Goal: Transaction & Acquisition: Purchase product/service

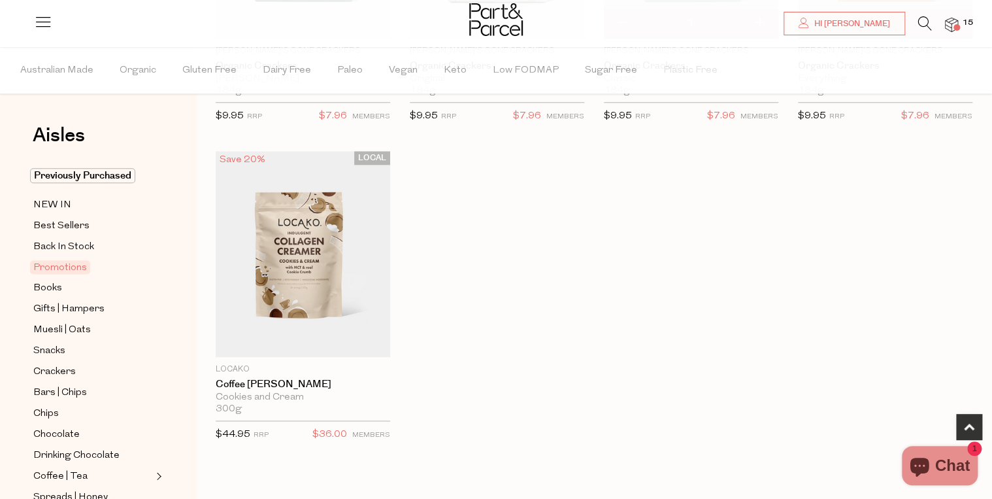
scroll to position [680, 0]
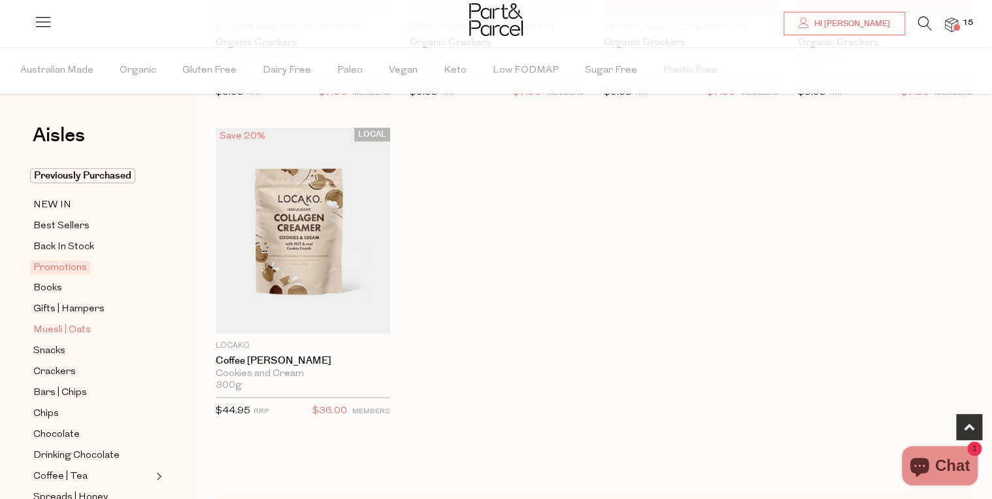
click at [67, 332] on span "Muesli | Oats" at bounding box center [62, 330] width 58 height 16
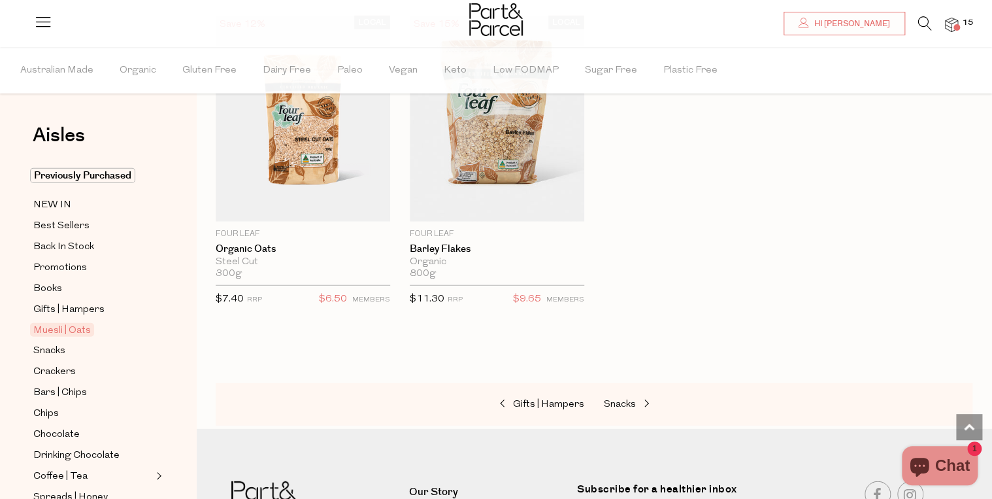
scroll to position [4132, 0]
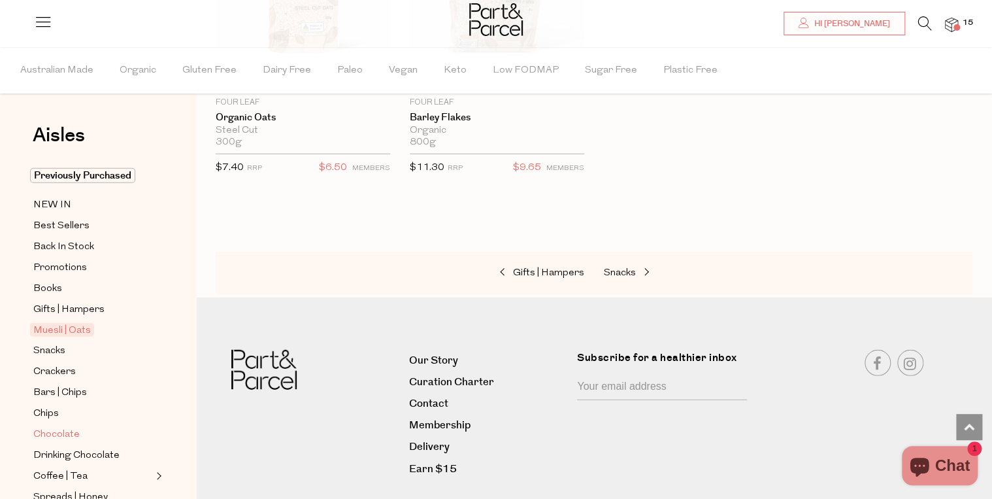
click at [68, 432] on span "Chocolate" at bounding box center [56, 435] width 46 height 16
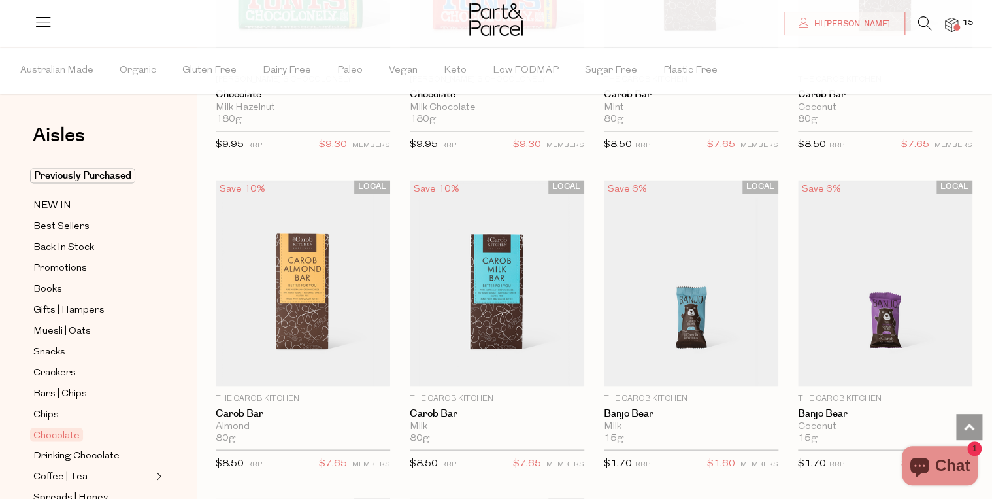
scroll to position [3556, 0]
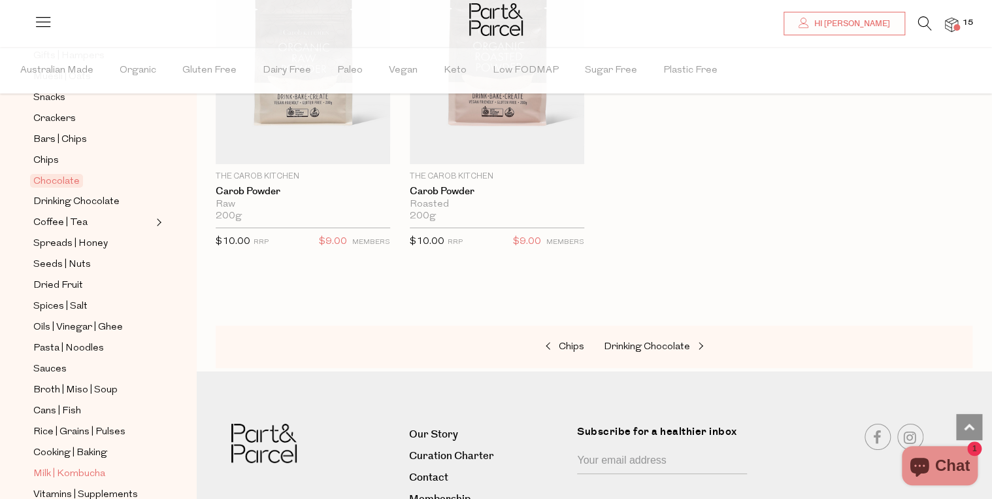
scroll to position [262, 0]
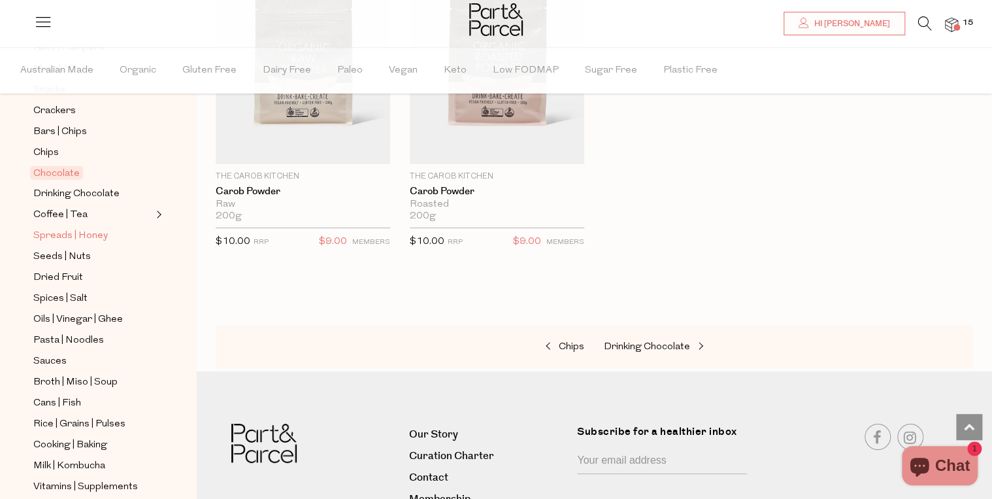
click at [78, 235] on span "Spreads | Honey" at bounding box center [70, 236] width 75 height 16
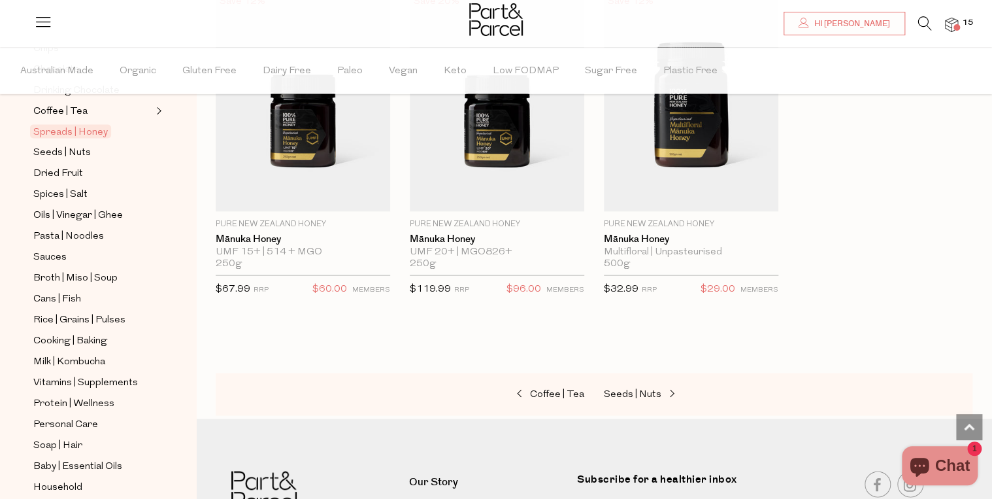
scroll to position [3713, 0]
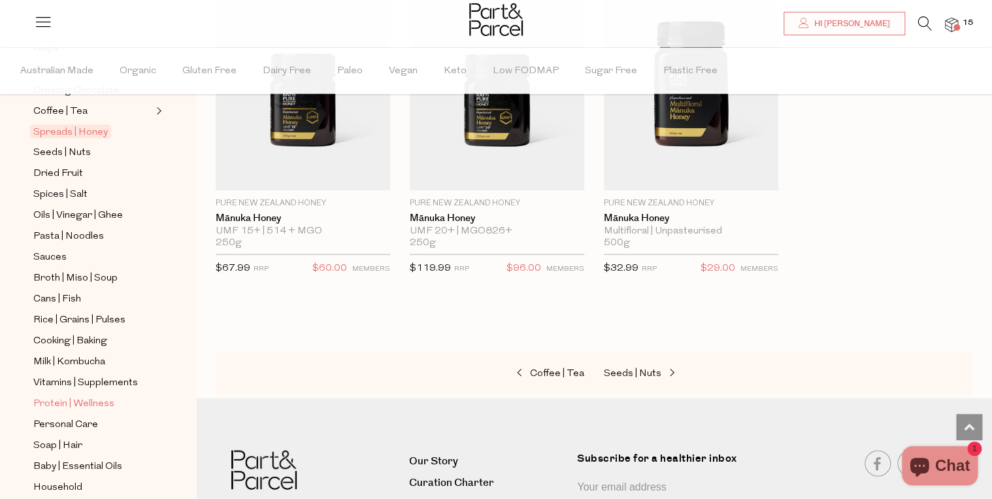
click at [89, 396] on span "Protein | Wellness" at bounding box center [73, 404] width 81 height 16
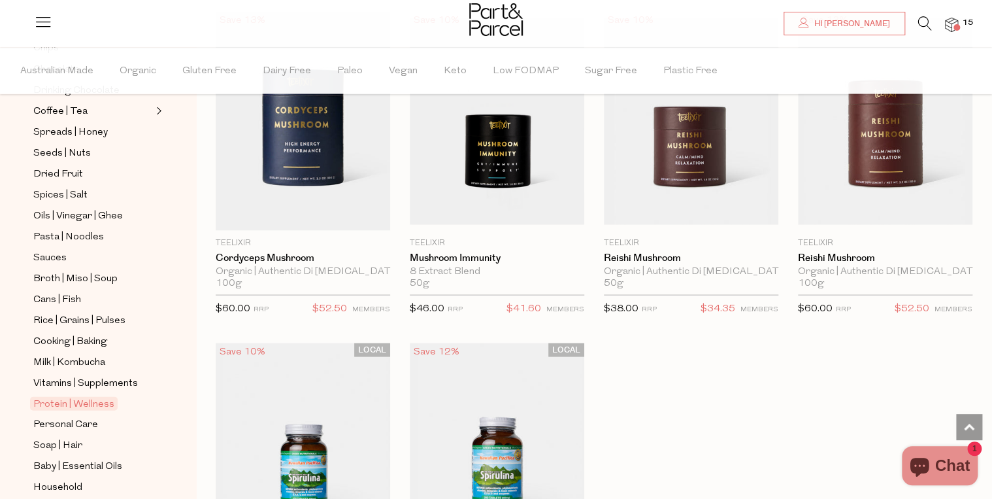
scroll to position [3138, 0]
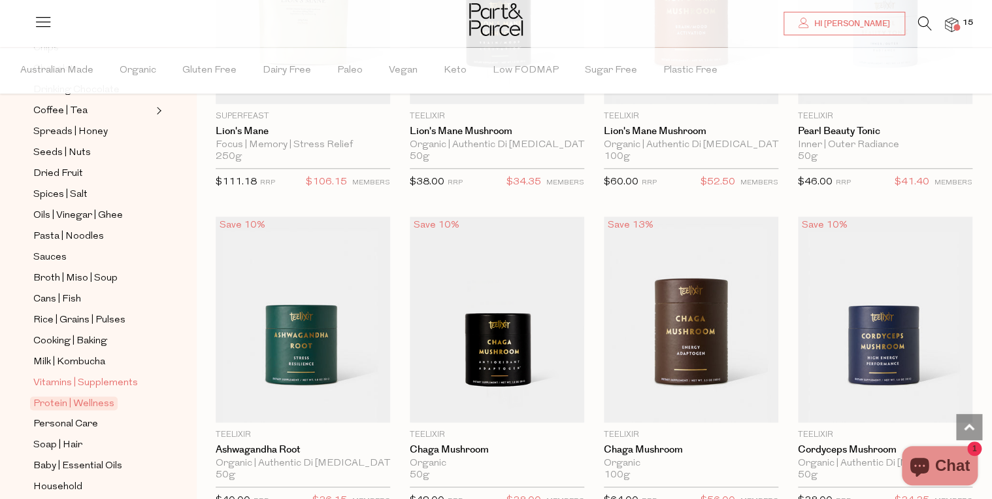
click at [99, 382] on span "Vitamins | Supplements" at bounding box center [85, 383] width 105 height 16
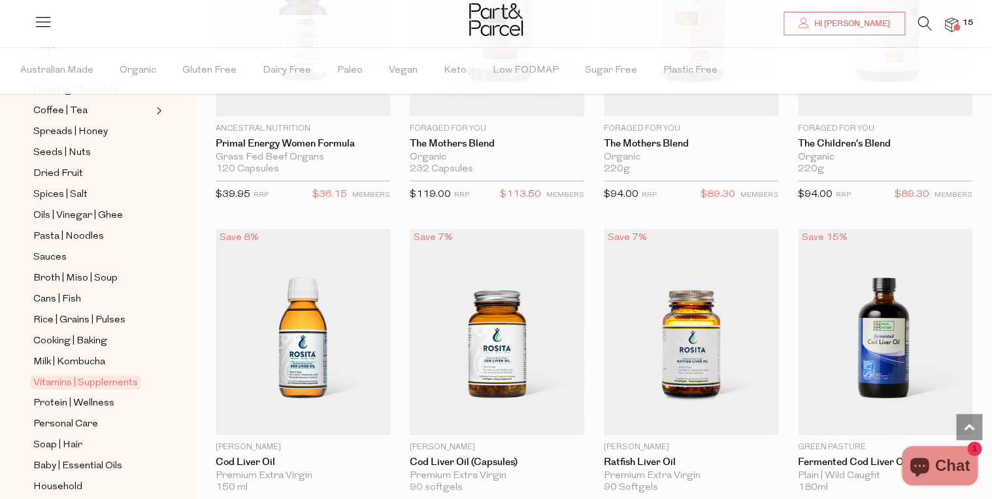
scroll to position [3190, 0]
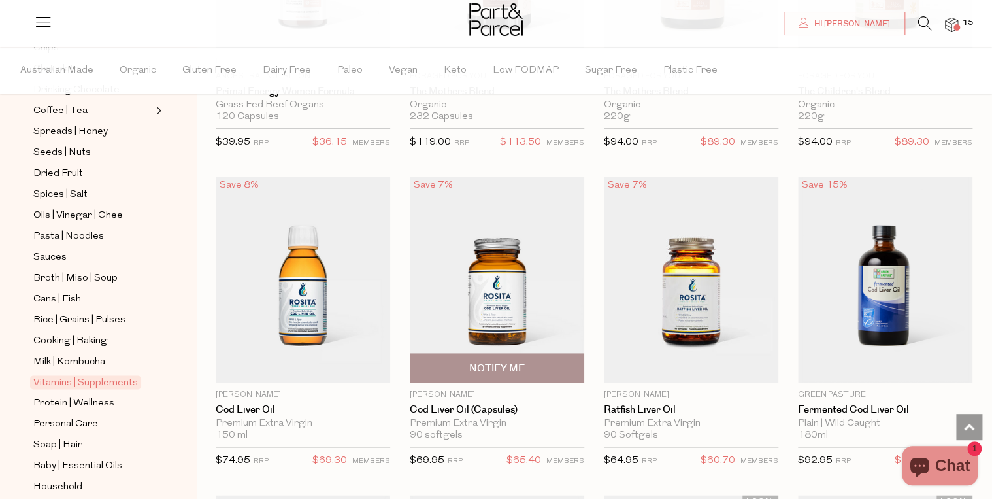
click at [521, 307] on img at bounding box center [497, 280] width 175 height 206
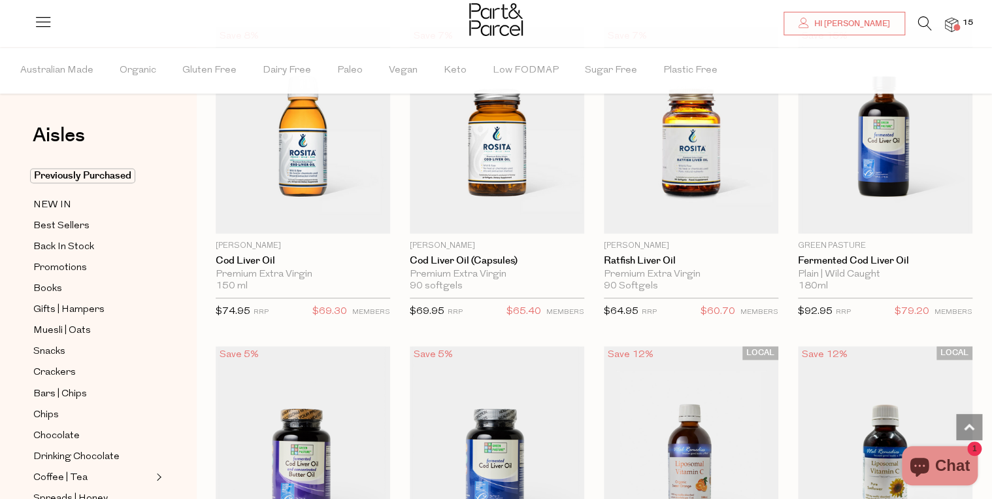
scroll to position [3268, 0]
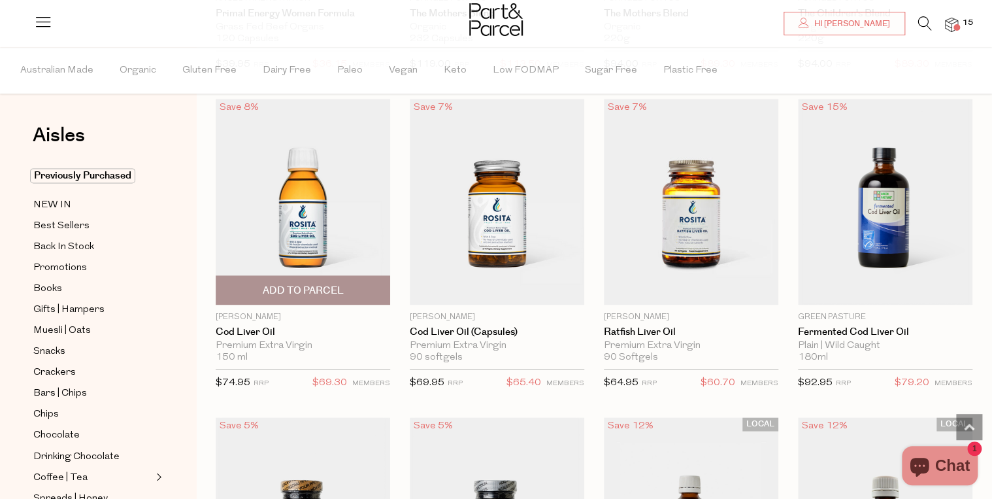
click at [345, 245] on img at bounding box center [303, 202] width 175 height 206
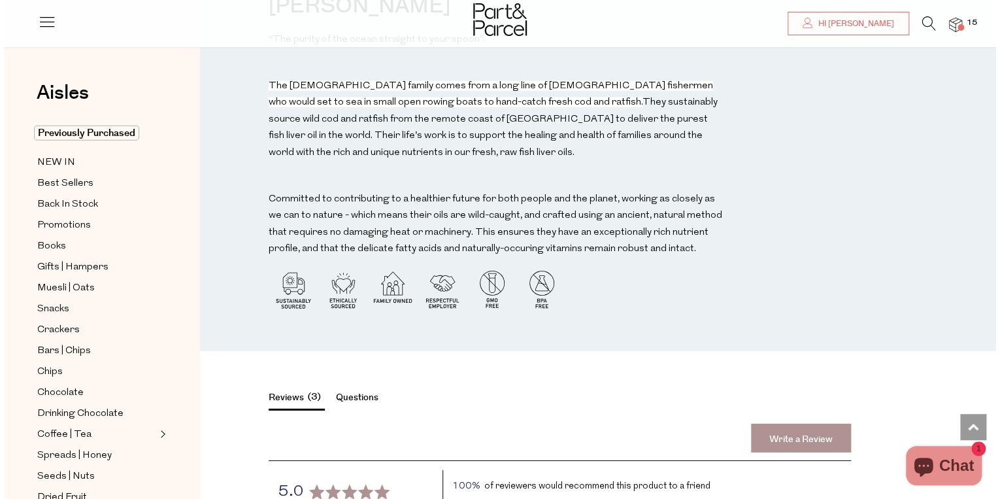
scroll to position [1674, 0]
click at [965, 25] on span "15" at bounding box center [968, 23] width 17 height 12
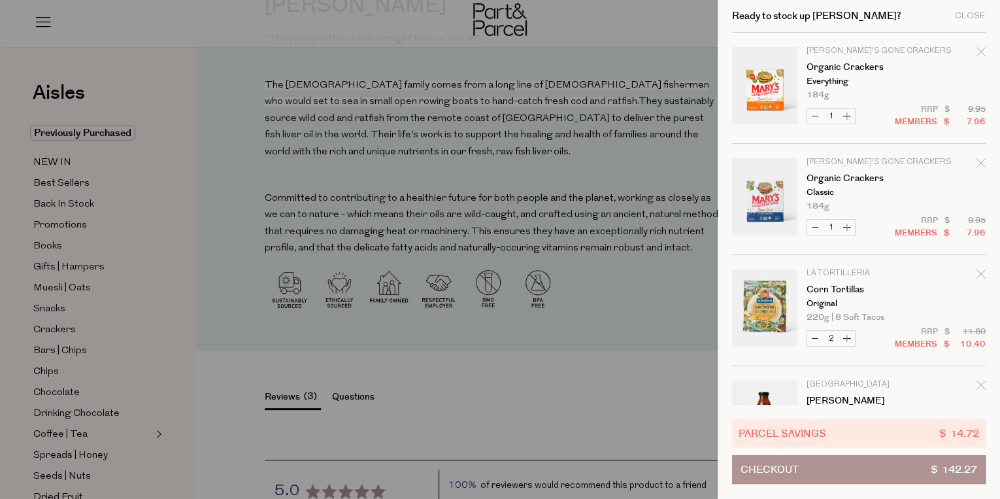
click at [847, 471] on button "Checkout $ 142.27" at bounding box center [859, 469] width 254 height 29
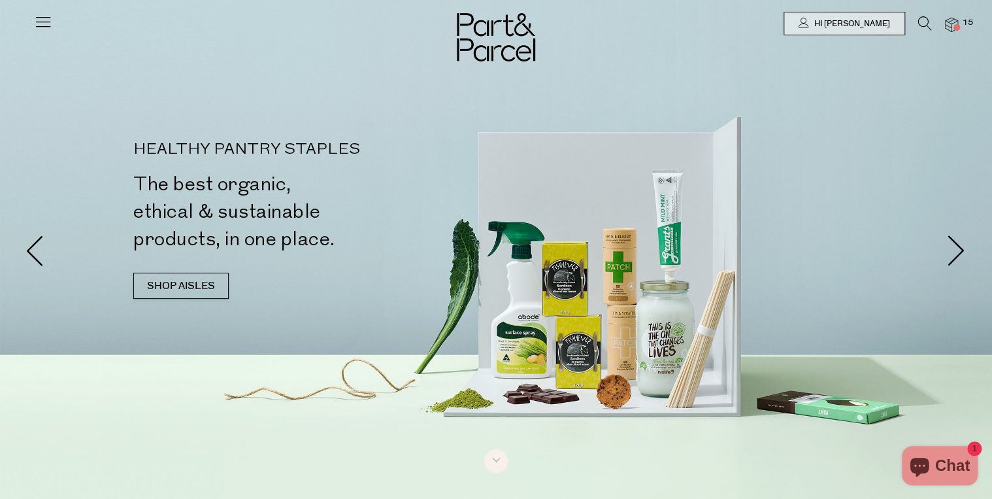
click at [953, 20] on img at bounding box center [951, 25] width 13 height 15
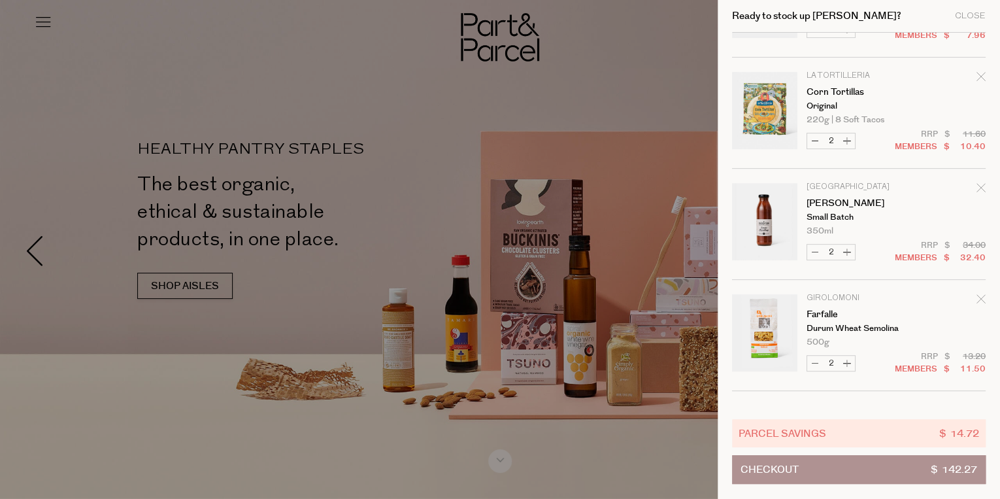
scroll to position [209, 0]
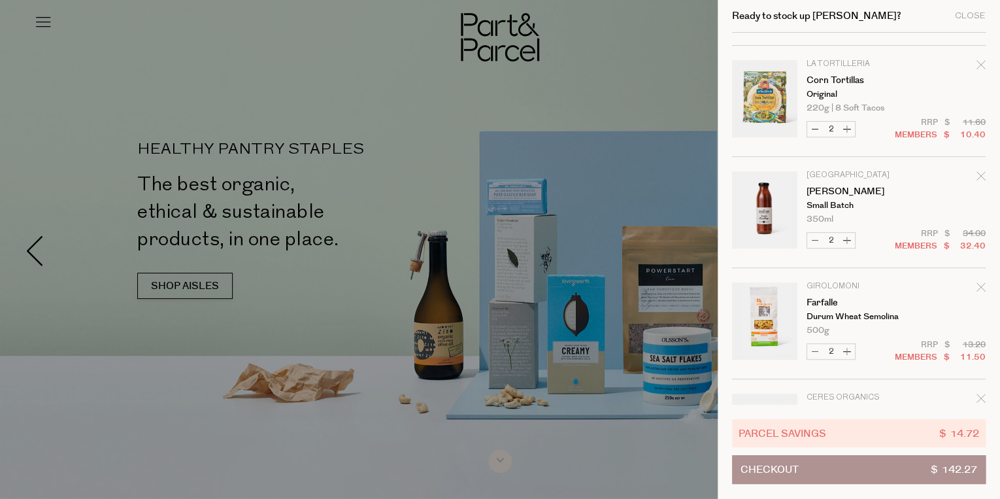
click at [849, 238] on button "Increase Tomato Ketchup" at bounding box center [847, 240] width 16 height 15
type input "3"
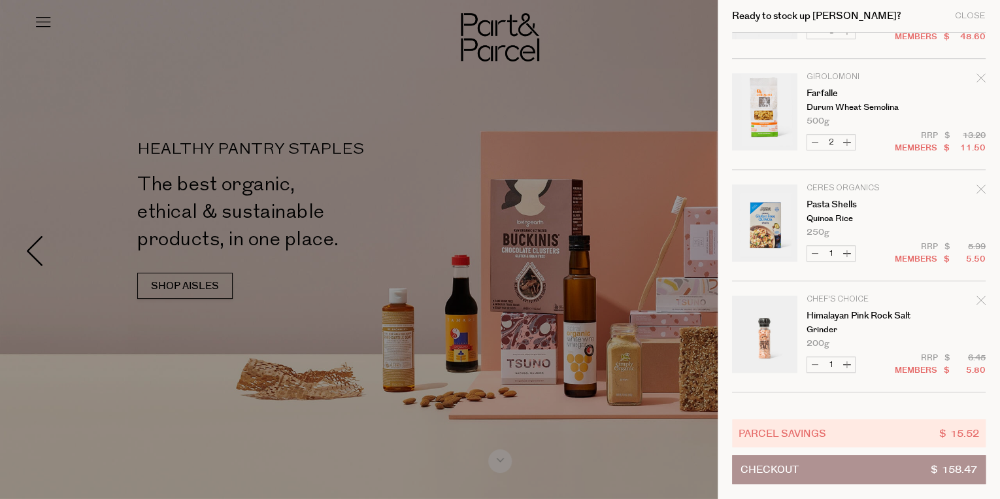
scroll to position [471, 0]
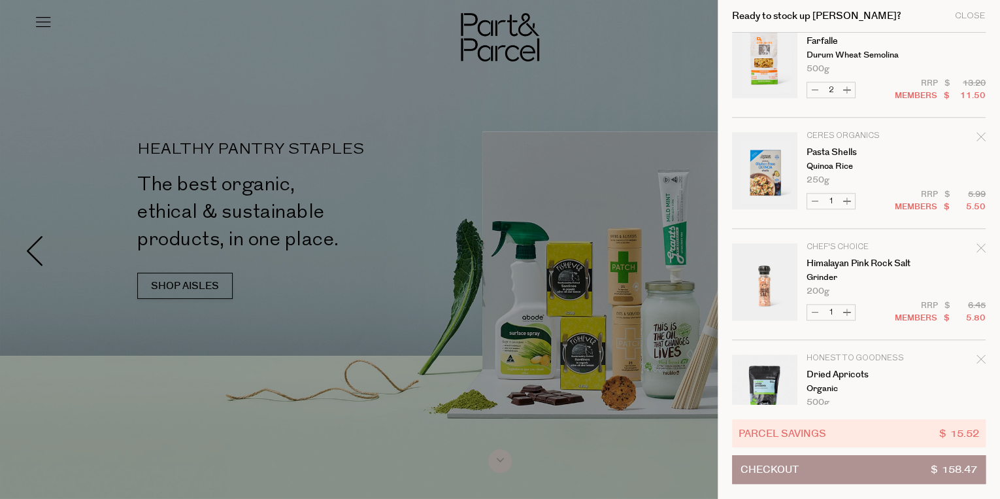
click at [981, 136] on icon "Remove Pasta Shells" at bounding box center [981, 136] width 9 height 9
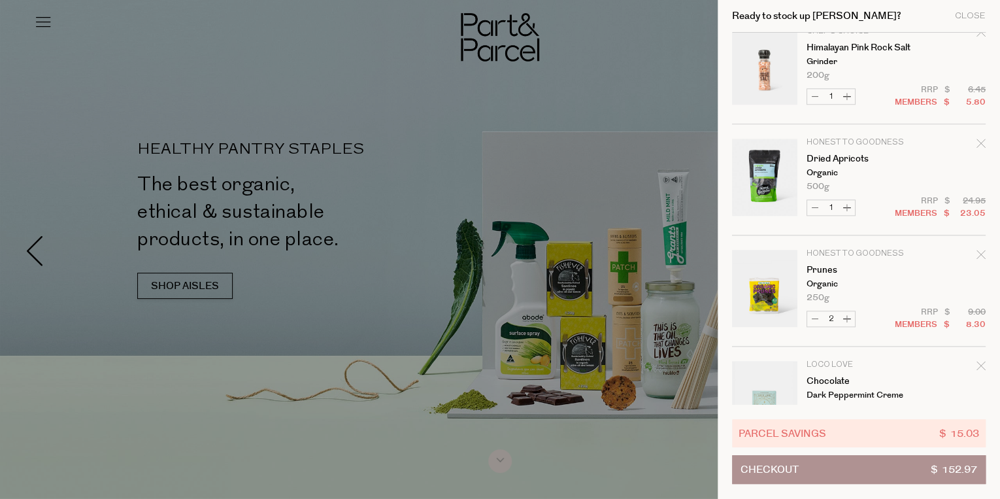
scroll to position [628, 0]
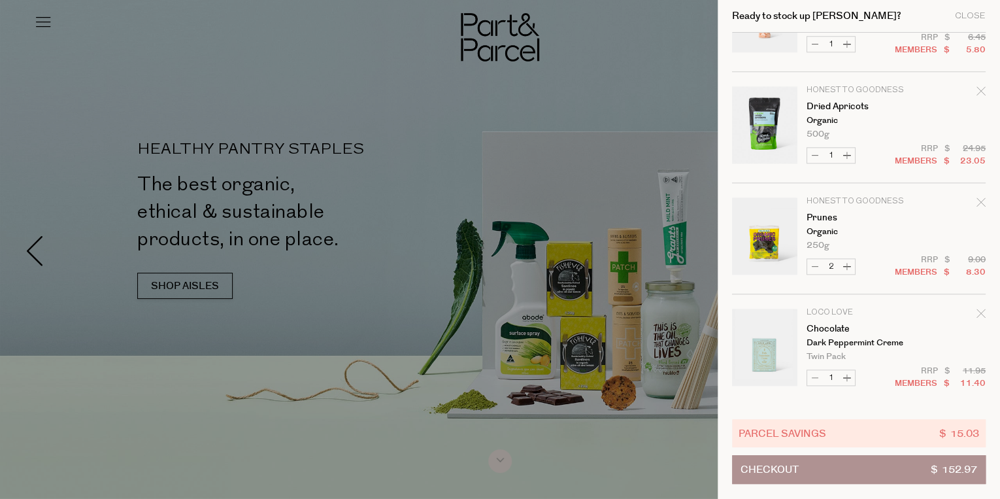
click at [849, 264] on button "Increase Prunes" at bounding box center [847, 266] width 16 height 15
type input "3"
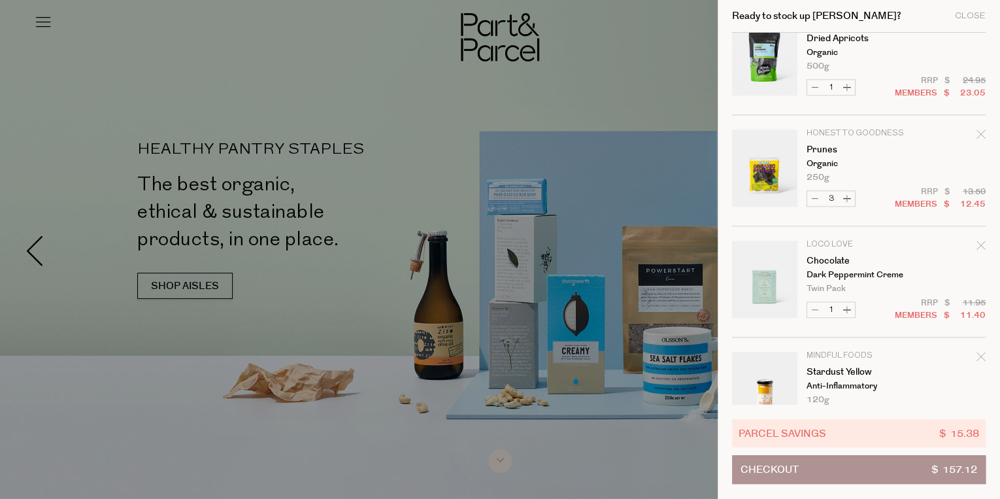
scroll to position [738, 0]
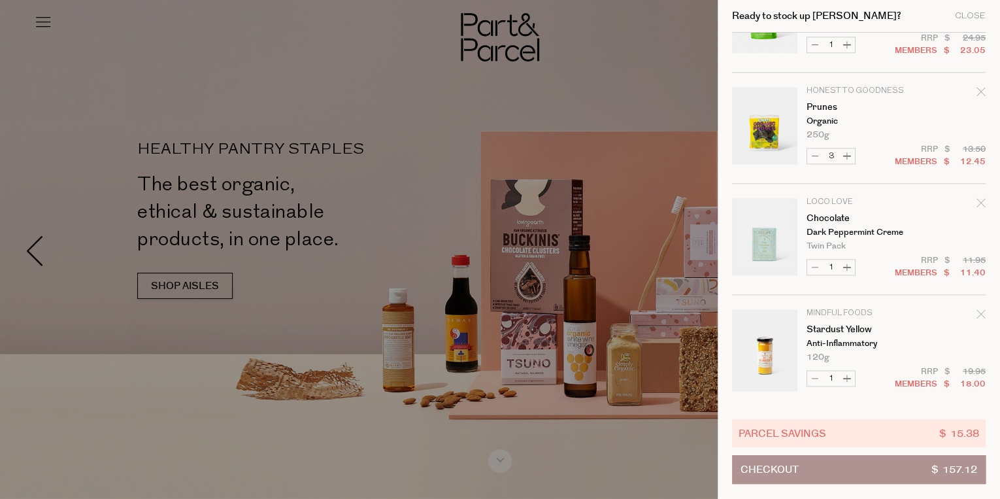
click at [847, 263] on button "Increase Chocolate" at bounding box center [847, 267] width 16 height 15
type input "2"
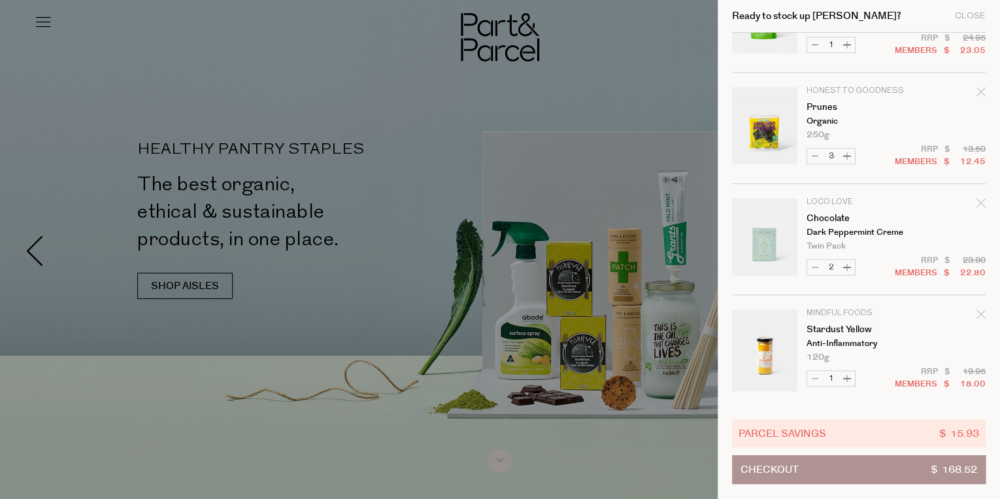
click at [630, 94] on div at bounding box center [500, 249] width 1000 height 499
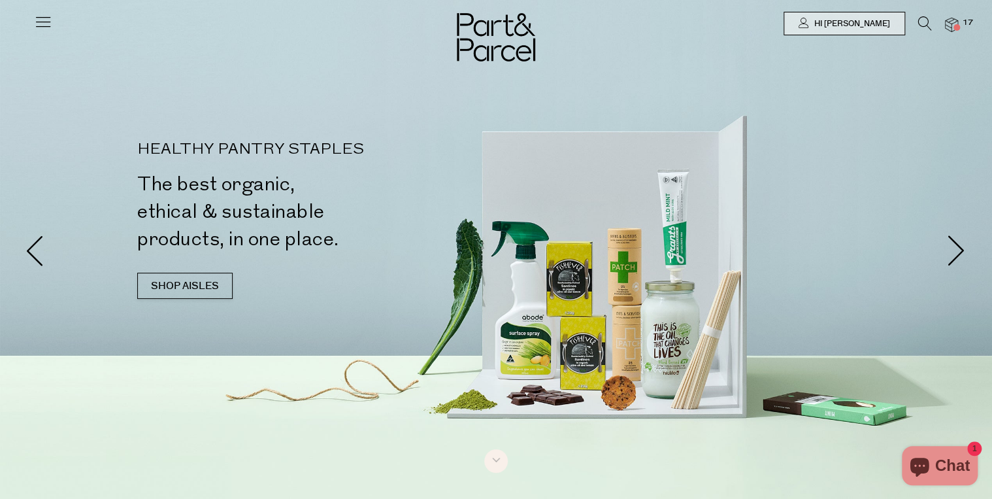
click at [43, 16] on icon at bounding box center [43, 21] width 18 height 18
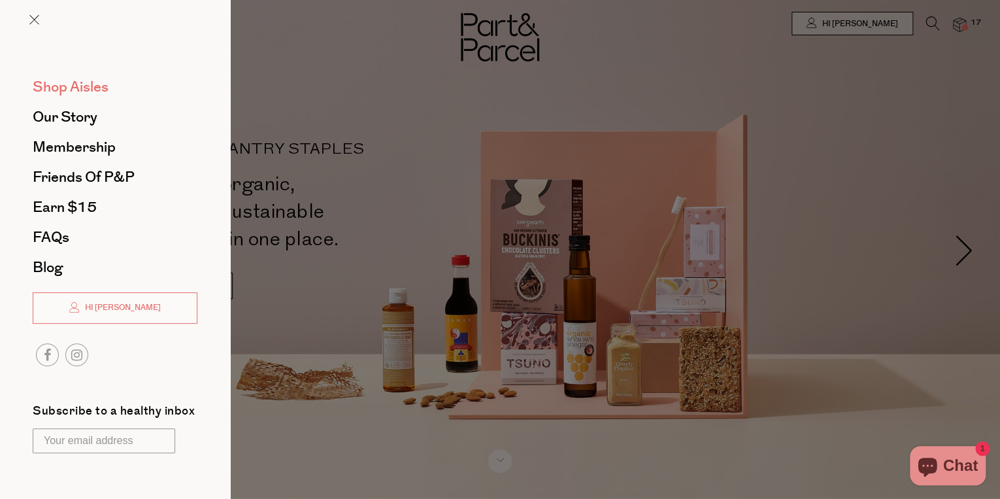
click at [55, 87] on span "Shop Aisles" at bounding box center [71, 86] width 76 height 21
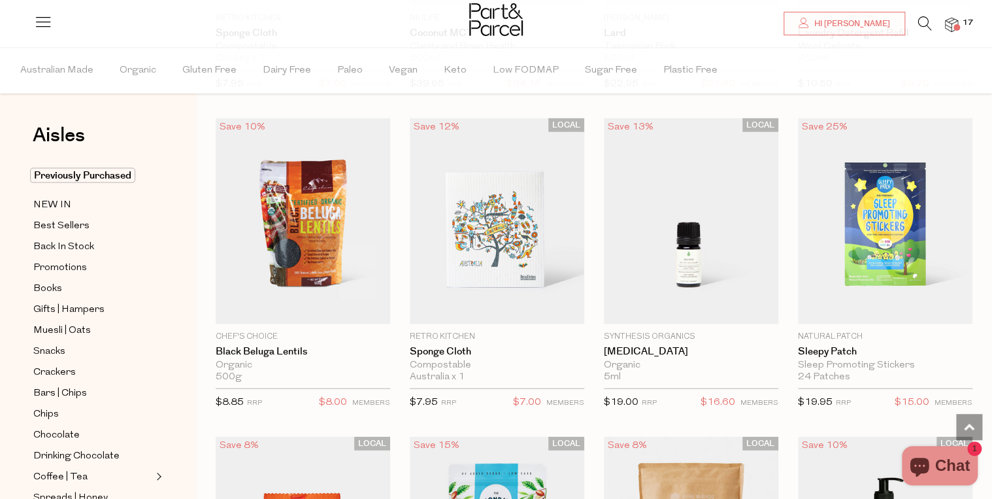
scroll to position [1308, 0]
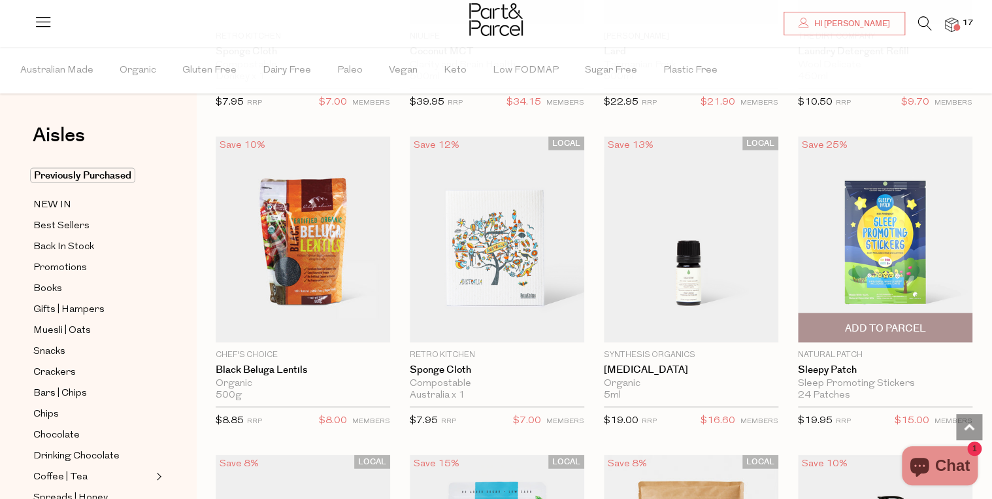
click at [872, 231] on img at bounding box center [885, 240] width 175 height 206
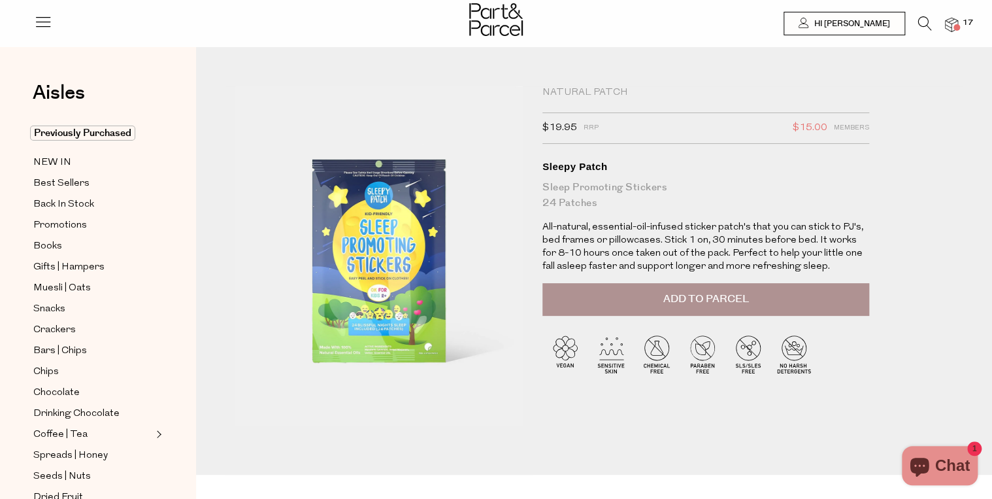
click at [760, 298] on button "Add to Parcel" at bounding box center [706, 299] width 327 height 33
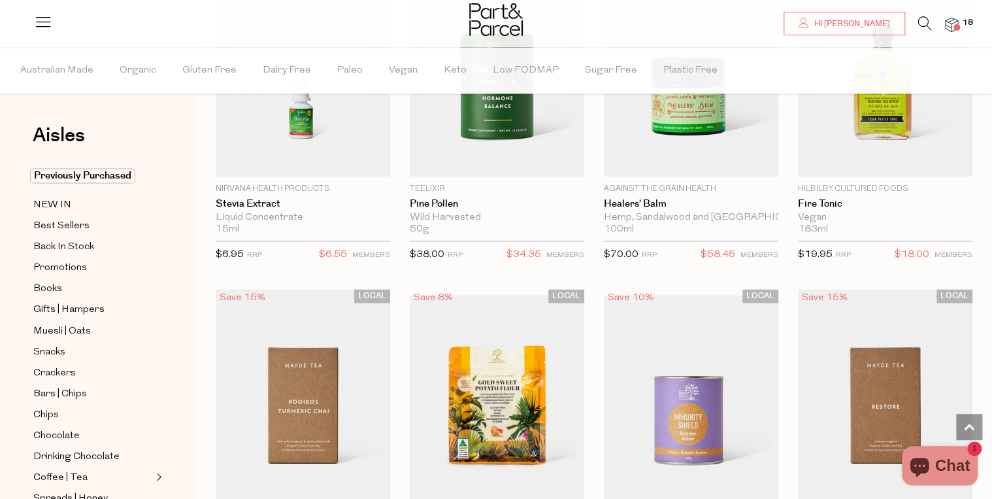
scroll to position [3400, 0]
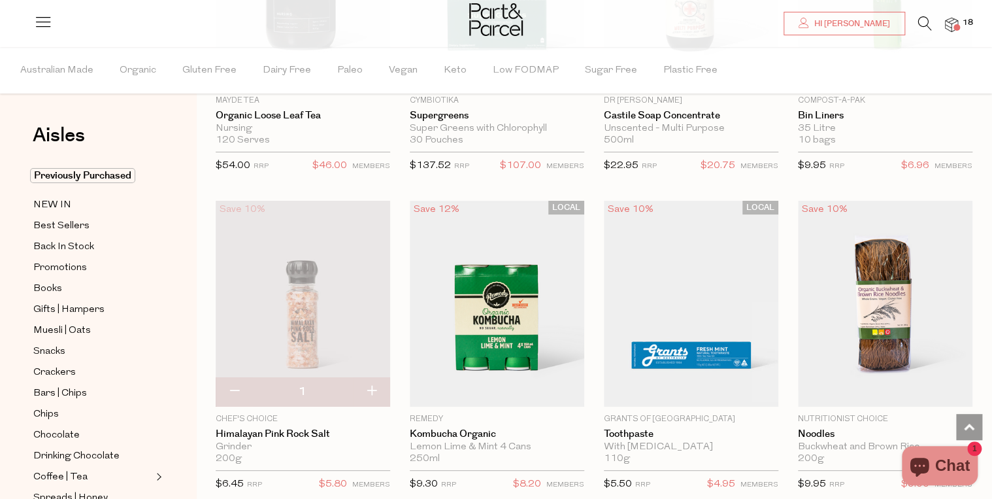
scroll to position [7374, 0]
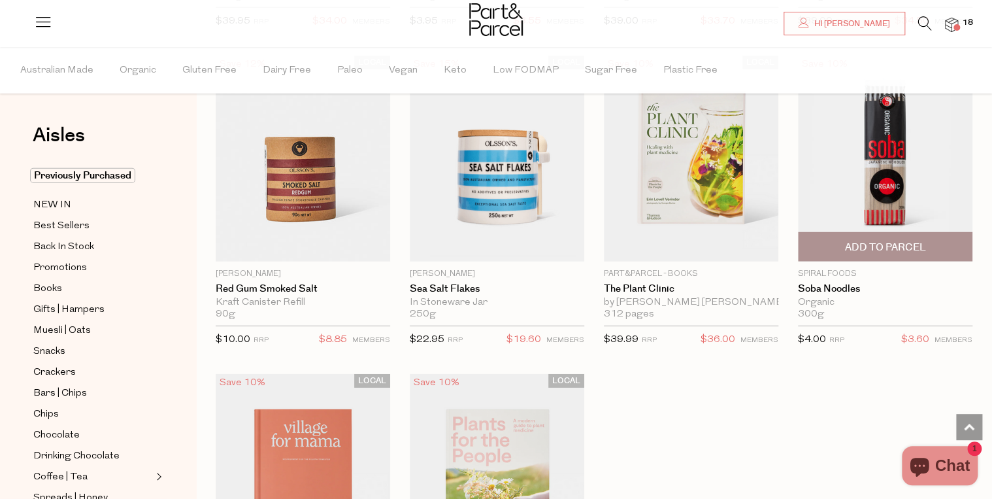
scroll to position [11715, 0]
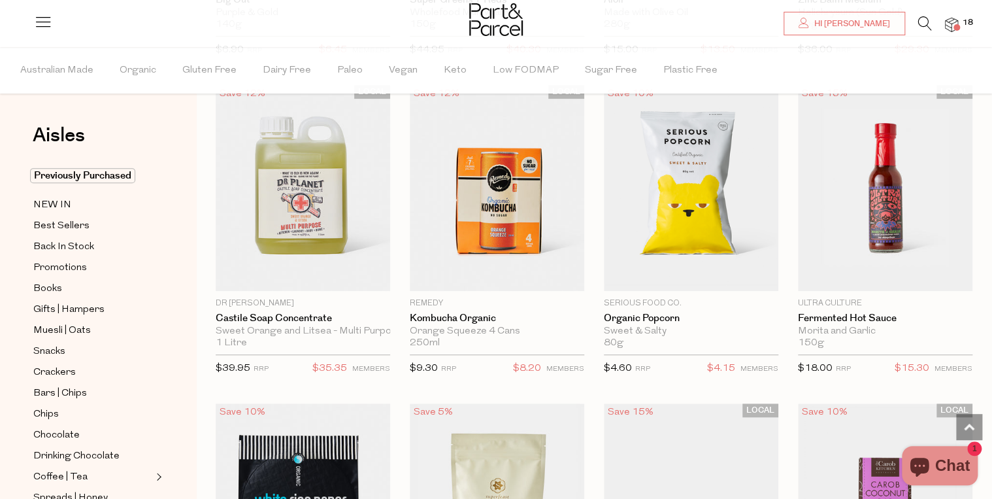
scroll to position [15115, 0]
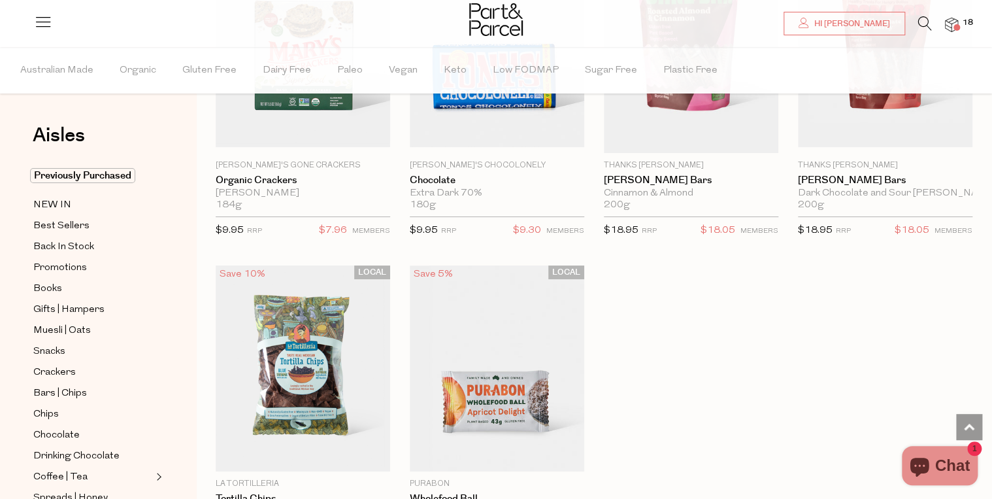
scroll to position [19769, 0]
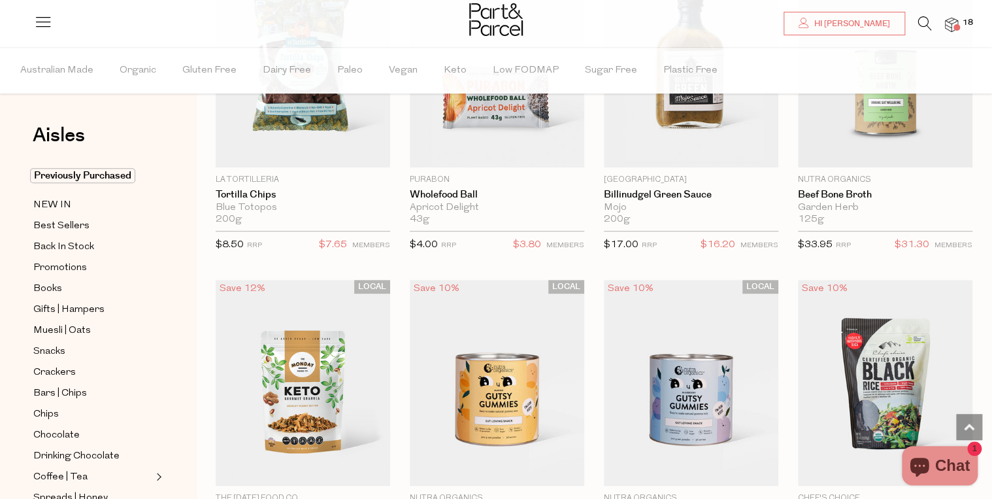
type input "2"
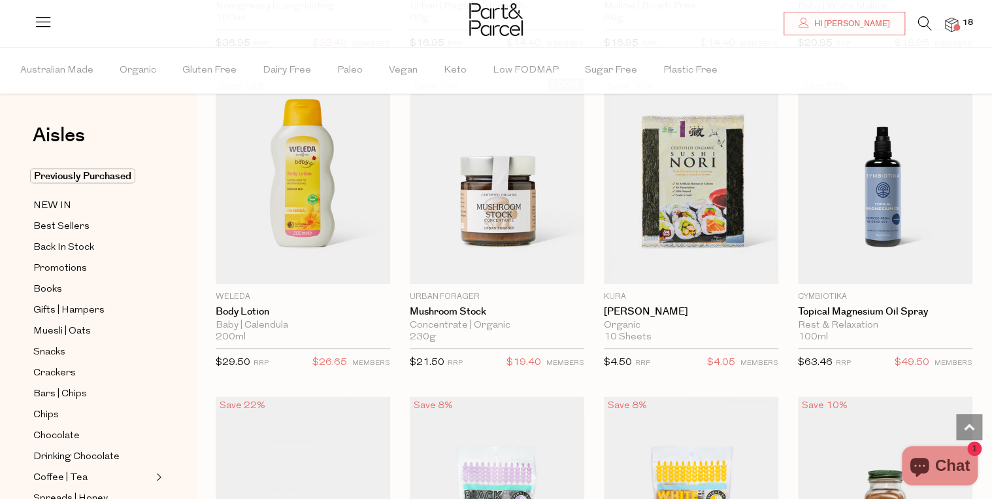
scroll to position [23430, 0]
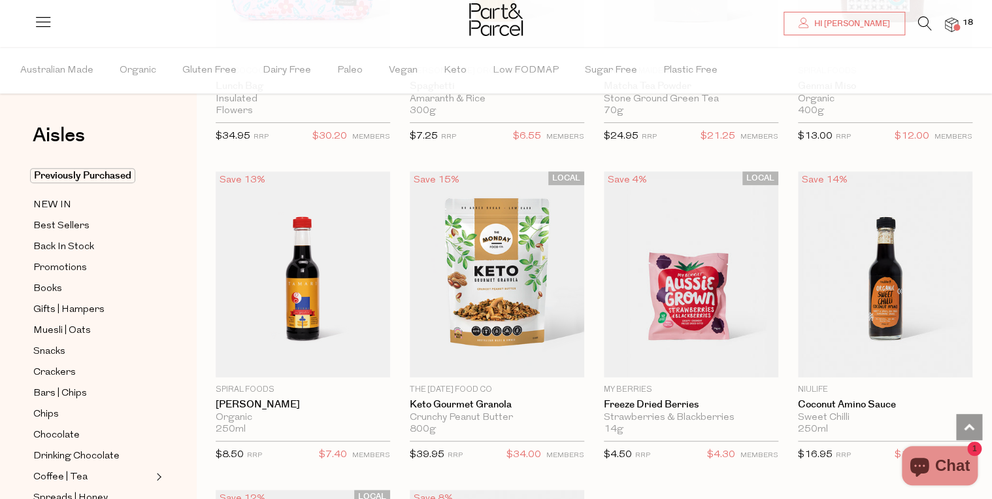
scroll to position [27458, 0]
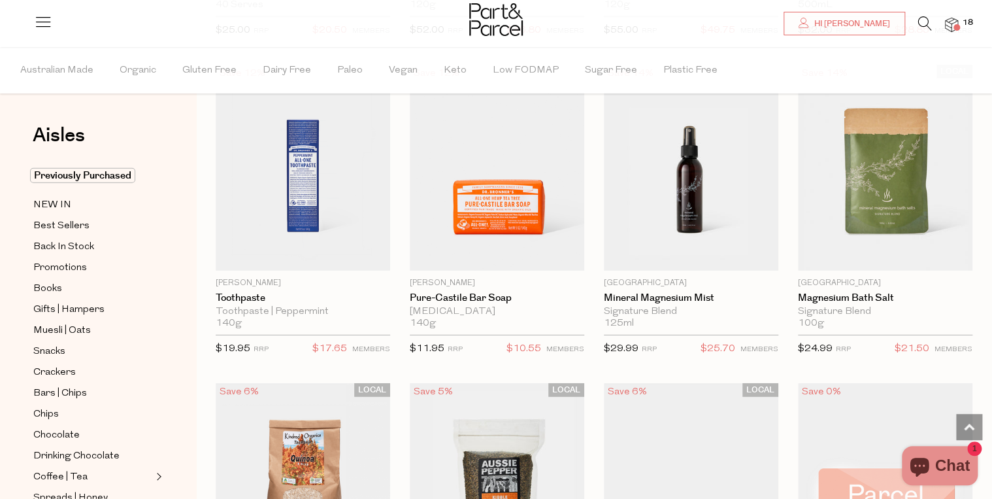
scroll to position [31432, 0]
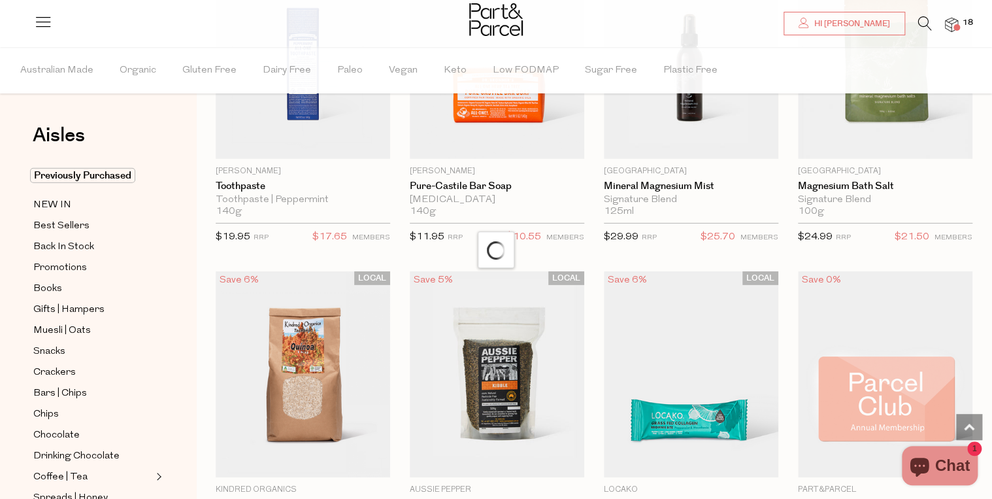
scroll to position [31851, 0]
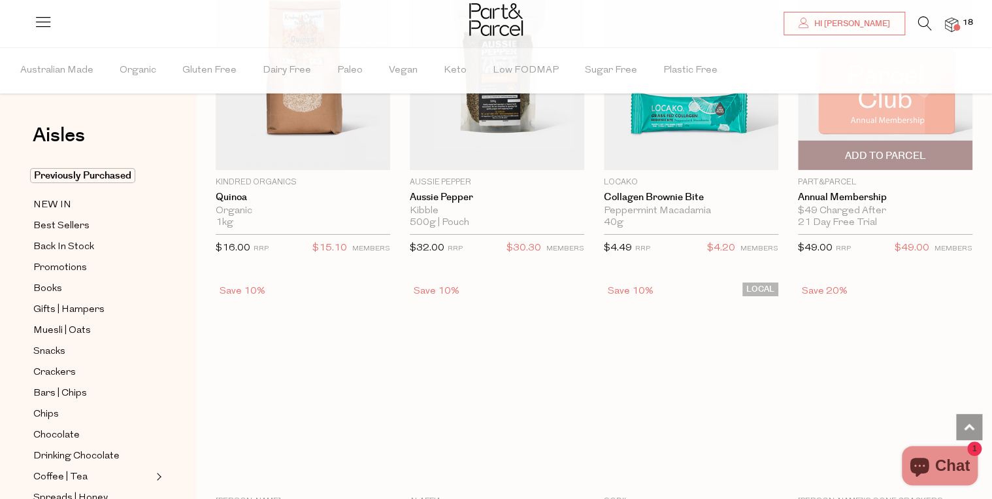
type input "3"
type input "2"
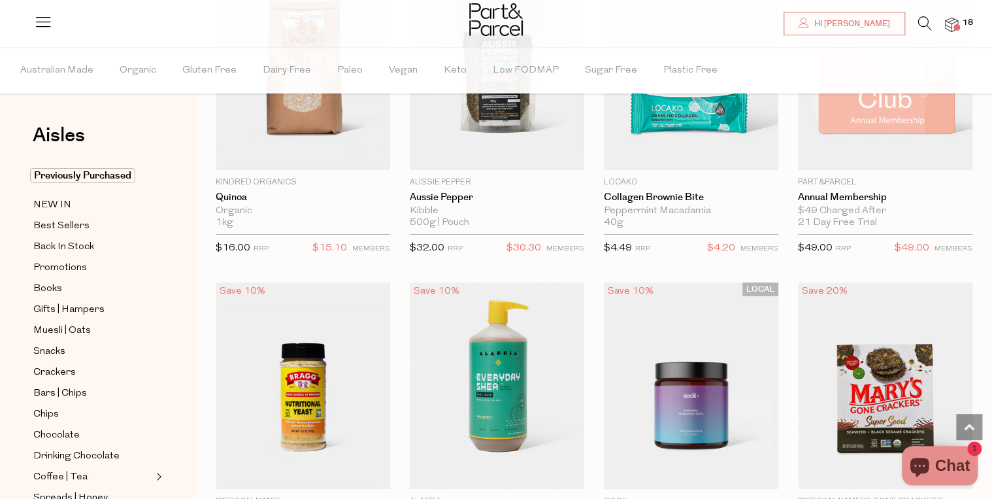
click at [954, 22] on img at bounding box center [951, 25] width 13 height 15
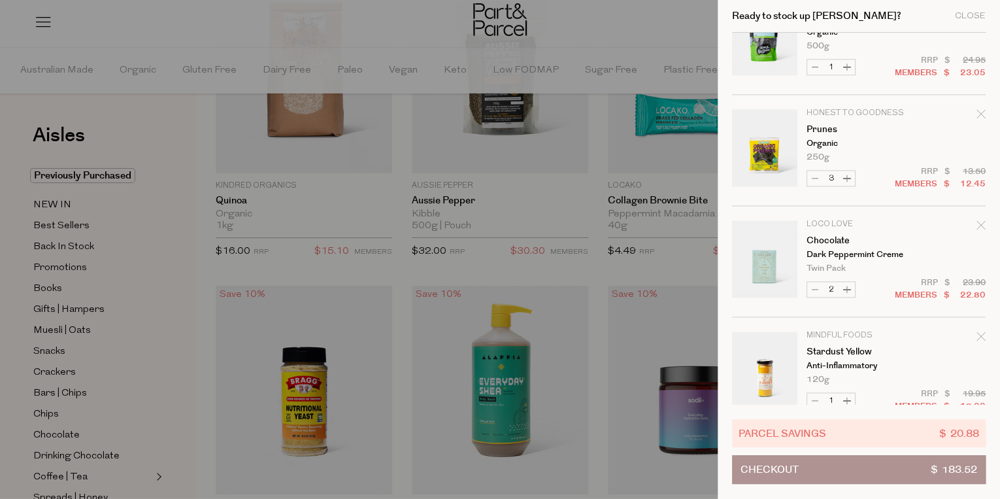
scroll to position [849, 0]
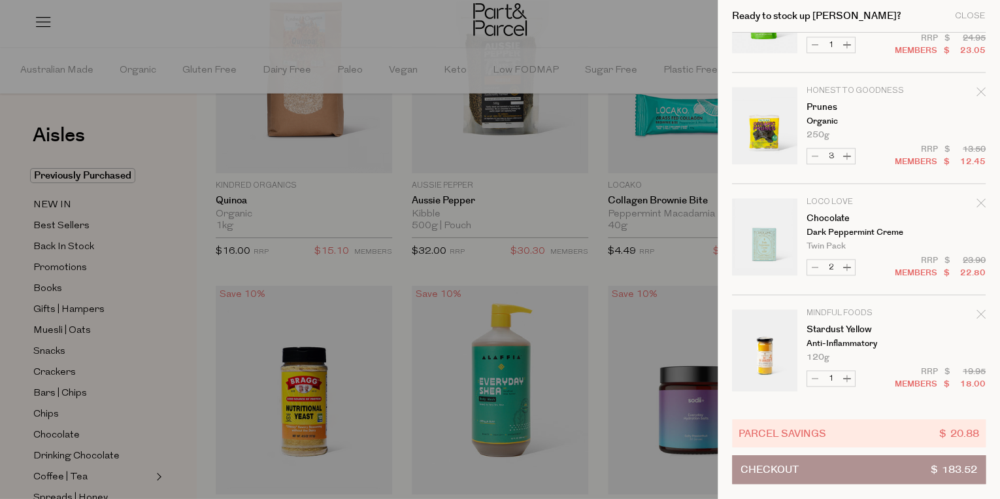
click at [681, 199] on div at bounding box center [500, 249] width 1000 height 499
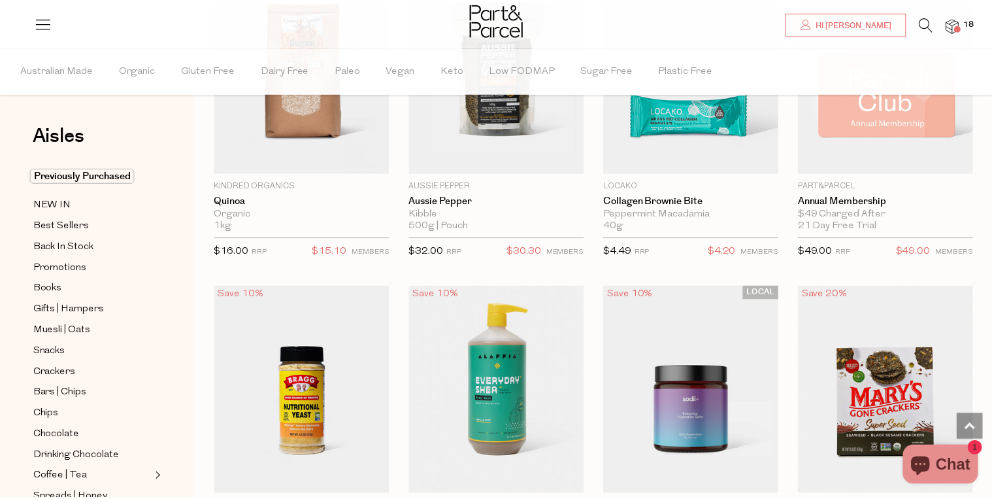
scroll to position [31851, 0]
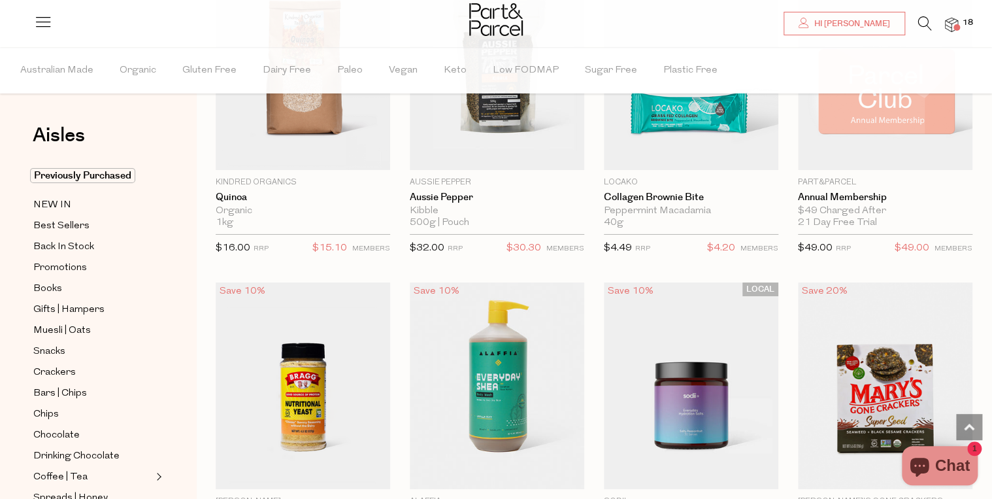
click at [949, 24] on img at bounding box center [951, 25] width 13 height 15
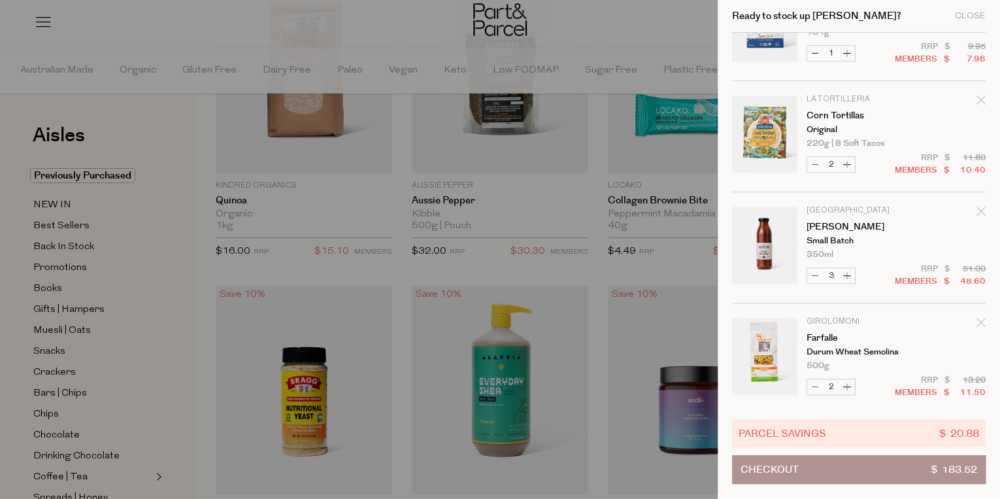
scroll to position [379, 0]
